Goal: Task Accomplishment & Management: Complete application form

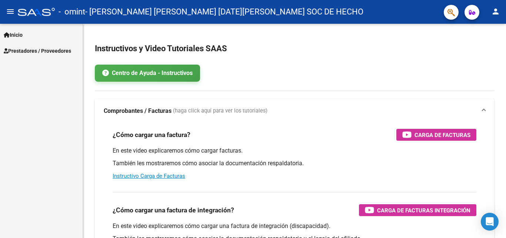
click at [48, 52] on span "Prestadores / Proveedores" at bounding box center [37, 51] width 67 height 8
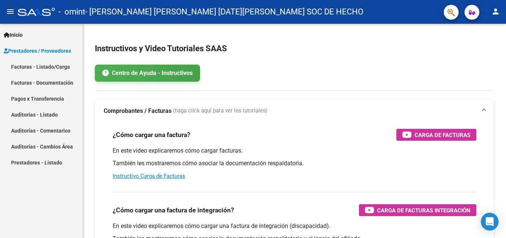
click at [36, 68] on link "Facturas - Listado/Carga" at bounding box center [41, 67] width 83 height 16
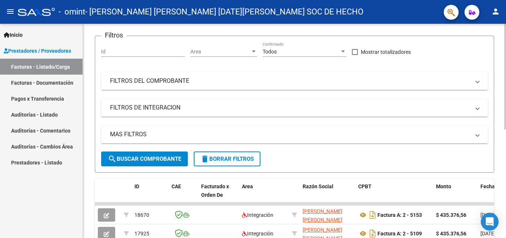
scroll to position [22, 0]
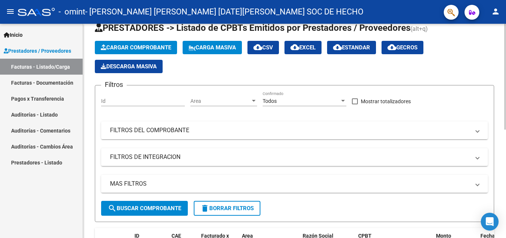
click at [145, 44] on span "Cargar Comprobante" at bounding box center [136, 47] width 70 height 7
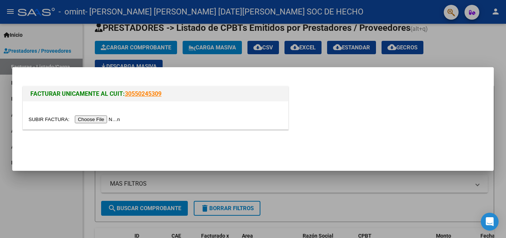
click at [94, 117] on input "file" at bounding box center [76, 119] width 94 height 8
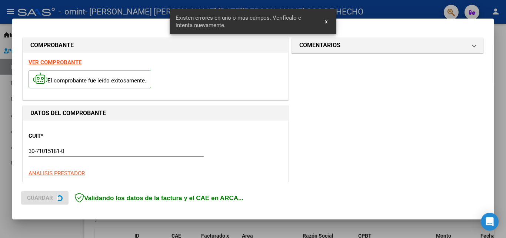
scroll to position [181, 0]
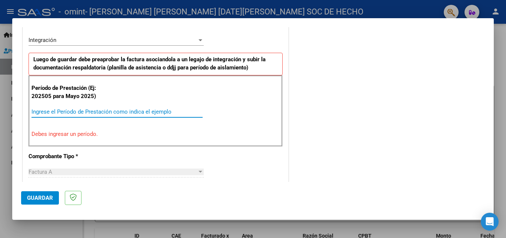
click at [71, 113] on input "Ingrese el Período de Prestación como indica el ejemplo" at bounding box center [116, 111] width 171 height 7
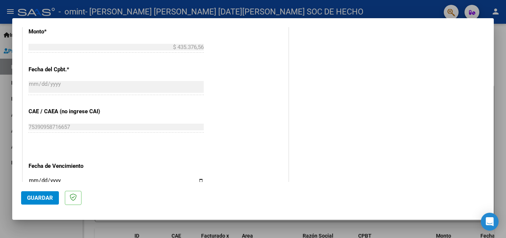
scroll to position [448, 0]
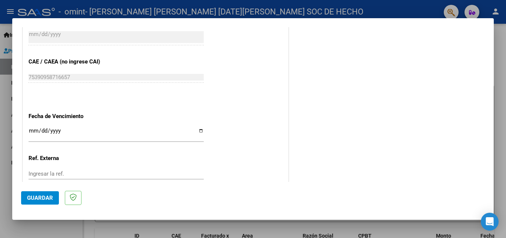
type input "202509"
click at [198, 131] on input "Ingresar la fecha" at bounding box center [116, 133] width 175 height 12
type input "[DATE]"
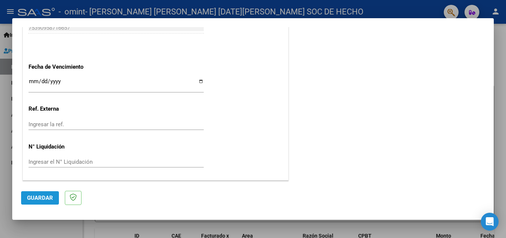
click at [42, 198] on span "Guardar" at bounding box center [40, 197] width 26 height 7
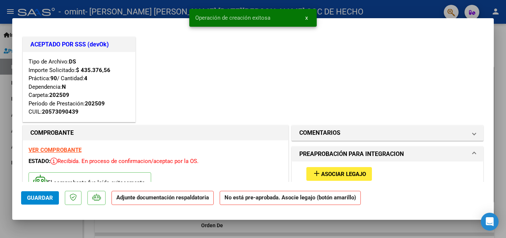
scroll to position [99, 0]
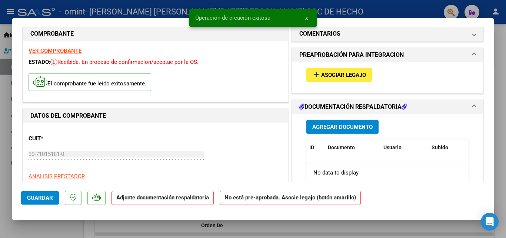
click at [331, 74] on span "Asociar Legajo" at bounding box center [343, 75] width 45 height 7
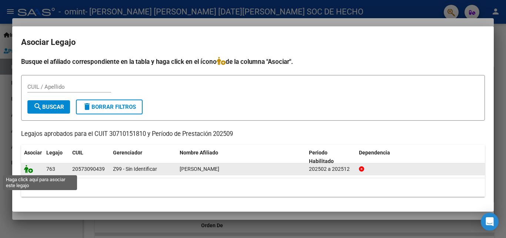
click at [30, 171] on icon at bounding box center [28, 169] width 9 height 8
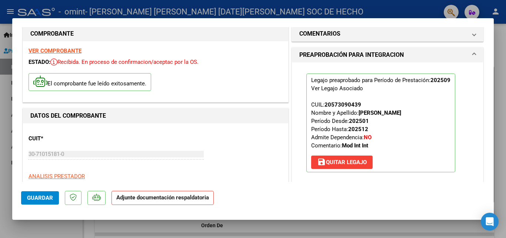
scroll to position [198, 0]
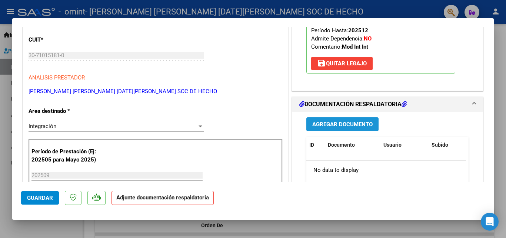
click at [336, 121] on span "Agregar Documento" at bounding box center [342, 124] width 60 height 7
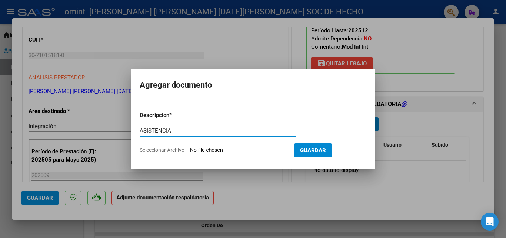
type input "ASISTENCIA"
click at [202, 148] on input "Seleccionar Archivo" at bounding box center [239, 150] width 98 height 7
type input "C:\fakepath\[PERSON_NAME] SEPT.pdf"
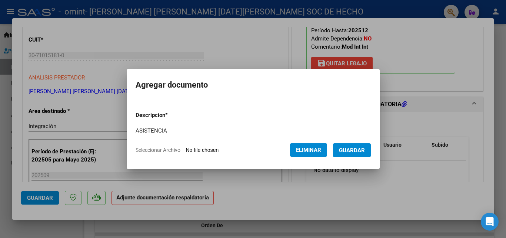
click at [361, 152] on span "Guardar" at bounding box center [352, 150] width 26 height 7
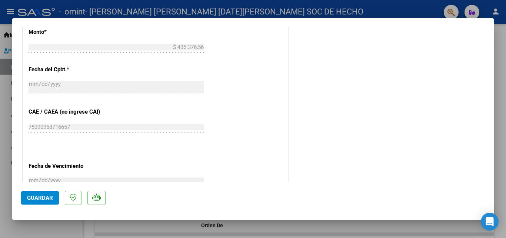
scroll to position [597, 0]
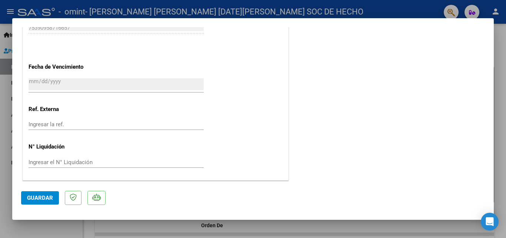
click at [39, 197] on span "Guardar" at bounding box center [40, 197] width 26 height 7
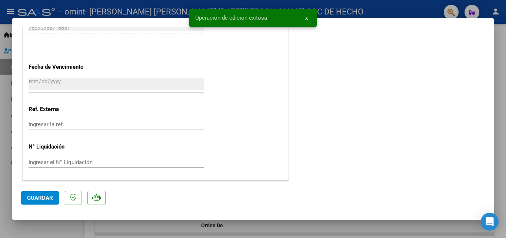
scroll to position [547, 0]
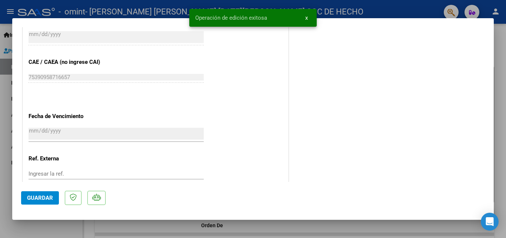
click at [501, 46] on div at bounding box center [253, 119] width 506 height 238
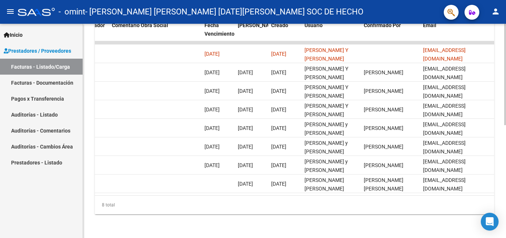
scroll to position [0, 0]
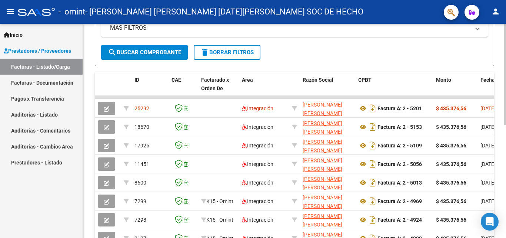
click at [506, 114] on div at bounding box center [505, 160] width 2 height 101
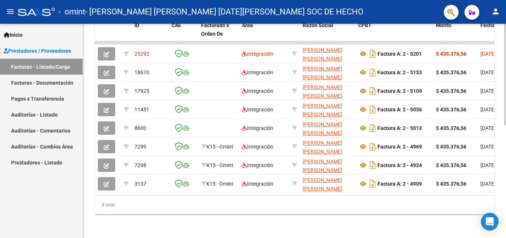
scroll to position [238, 0]
click at [506, 183] on div at bounding box center [505, 186] width 2 height 101
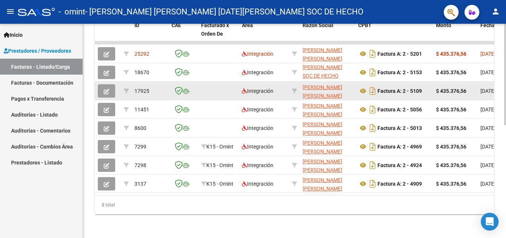
scroll to position [40, 0]
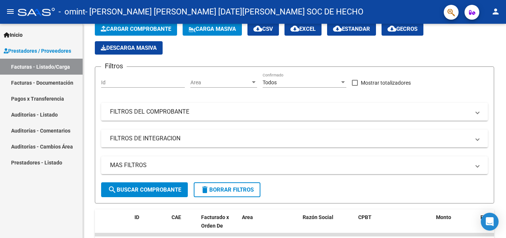
click at [49, 66] on link "Facturas - Listado/Carga" at bounding box center [41, 67] width 83 height 16
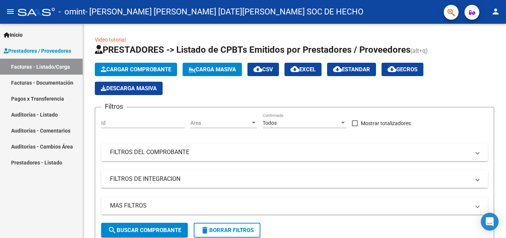
click at [42, 84] on link "Facturas - Documentación" at bounding box center [41, 82] width 83 height 16
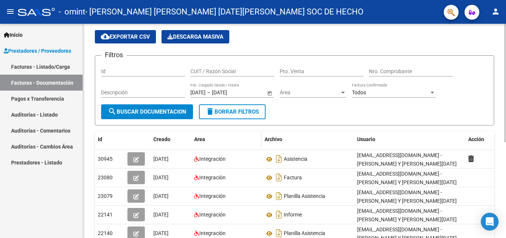
scroll to position [74, 0]
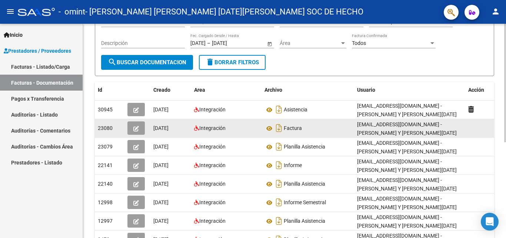
click at [302, 130] on div "Factura" at bounding box center [308, 128] width 87 height 12
click at [270, 128] on icon at bounding box center [270, 128] width 10 height 9
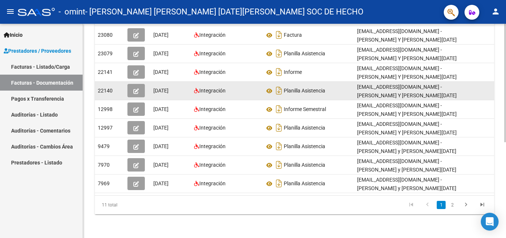
scroll to position [0, 0]
